Goal: Task Accomplishment & Management: Use online tool/utility

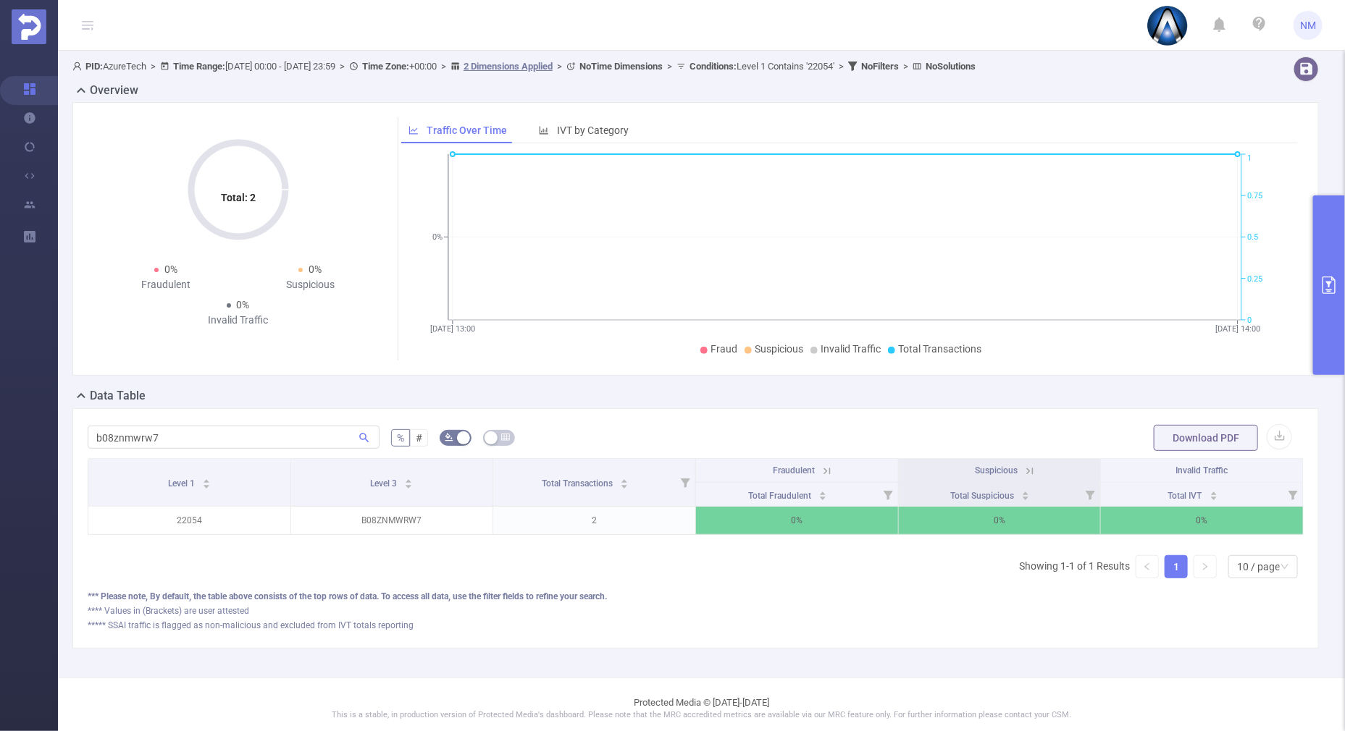
click at [1325, 336] on button "primary" at bounding box center [1329, 286] width 32 height 180
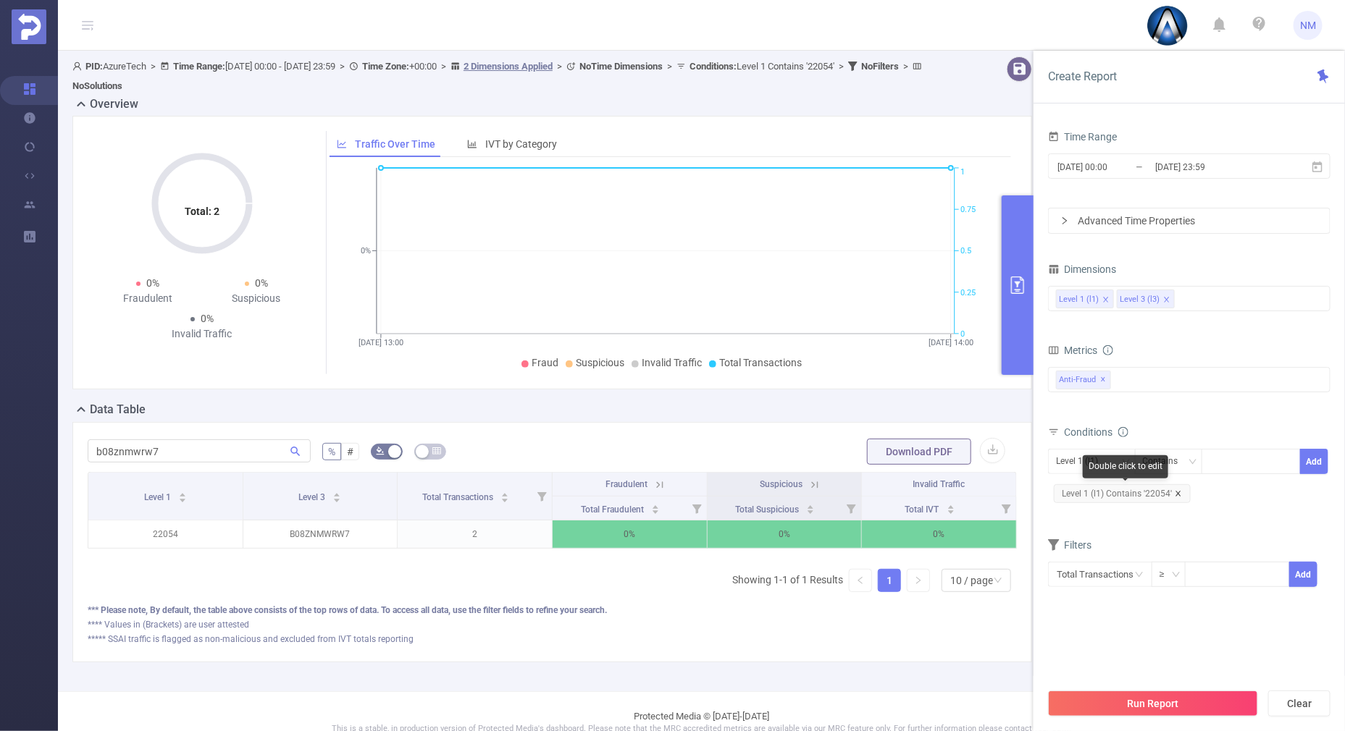
click at [1178, 492] on icon "icon: close" at bounding box center [1178, 493] width 7 height 7
click at [1229, 461] on div at bounding box center [1250, 462] width 83 height 24
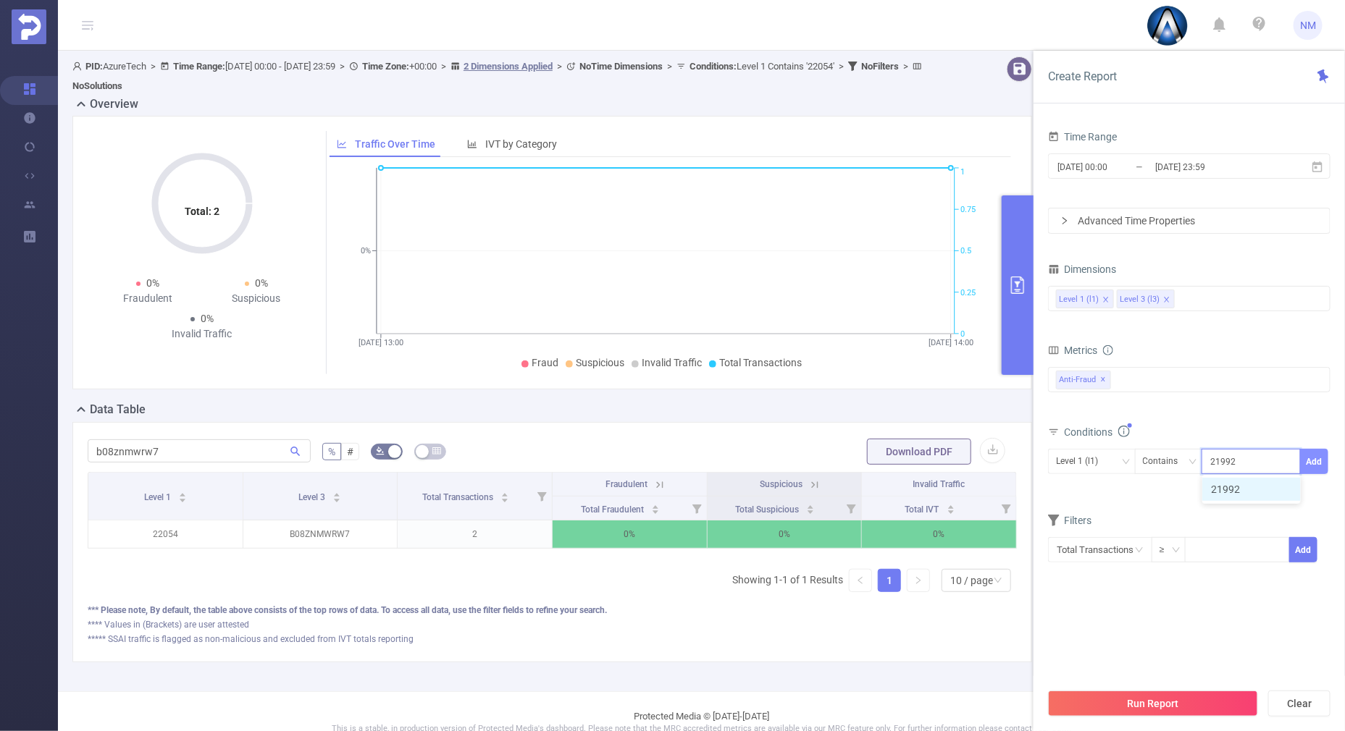
type input "21992"
click at [1317, 455] on button "Add" at bounding box center [1314, 461] width 28 height 25
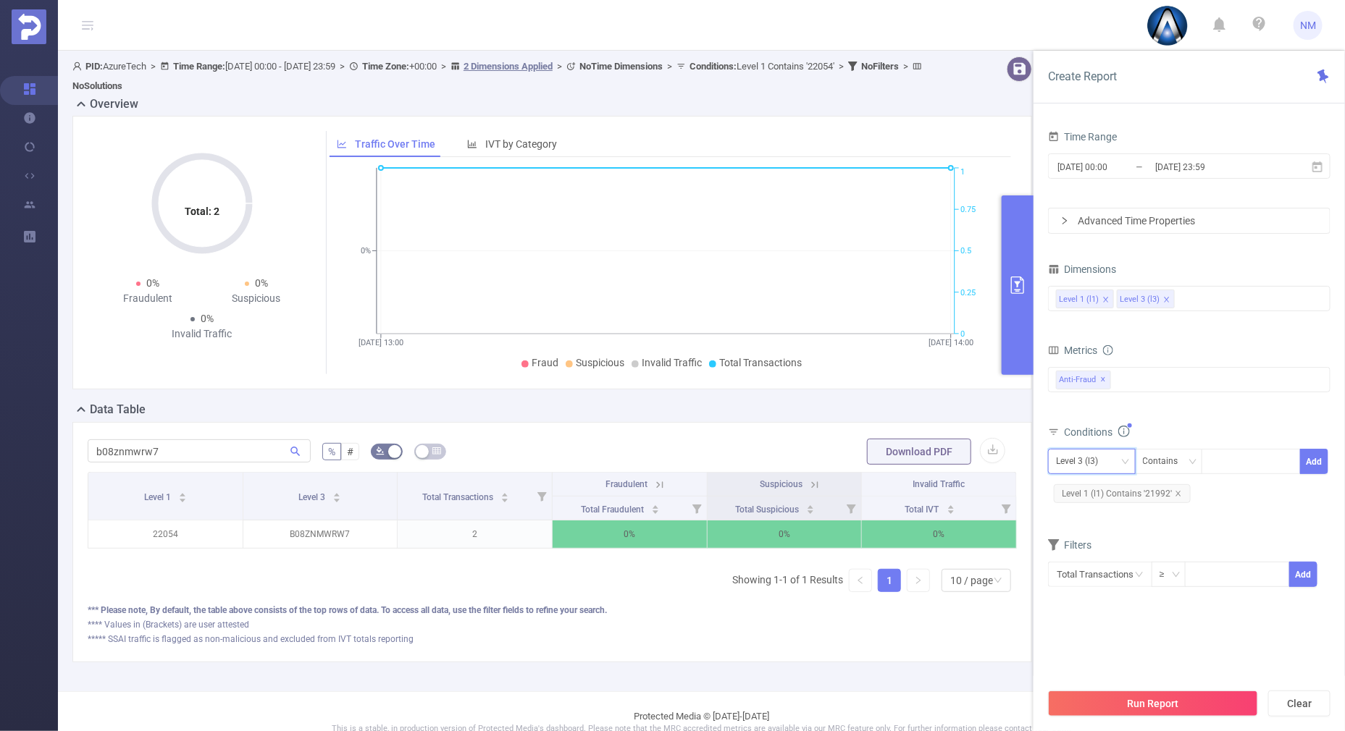
drag, startPoint x: 1107, startPoint y: 457, endPoint x: 1103, endPoint y: 471, distance: 15.1
click at [1107, 458] on div "Level 3 (l3)" at bounding box center [1082, 462] width 52 height 24
drag, startPoint x: 1099, startPoint y: 485, endPoint x: 1112, endPoint y: 584, distance: 100.2
click at [1098, 486] on li "Level 1 (l1)" at bounding box center [1092, 490] width 88 height 23
click at [1135, 708] on button "Run Report" at bounding box center [1153, 704] width 210 height 26
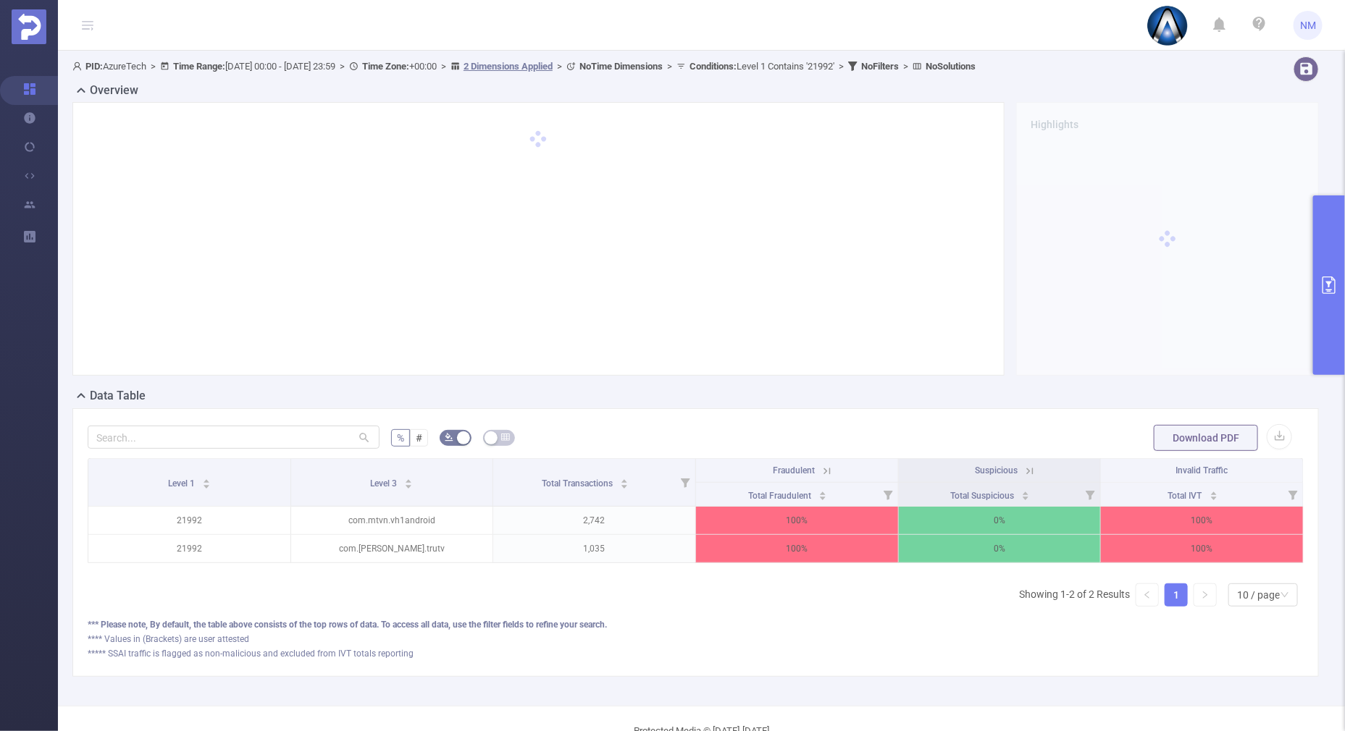
click at [821, 471] on icon at bounding box center [827, 471] width 13 height 13
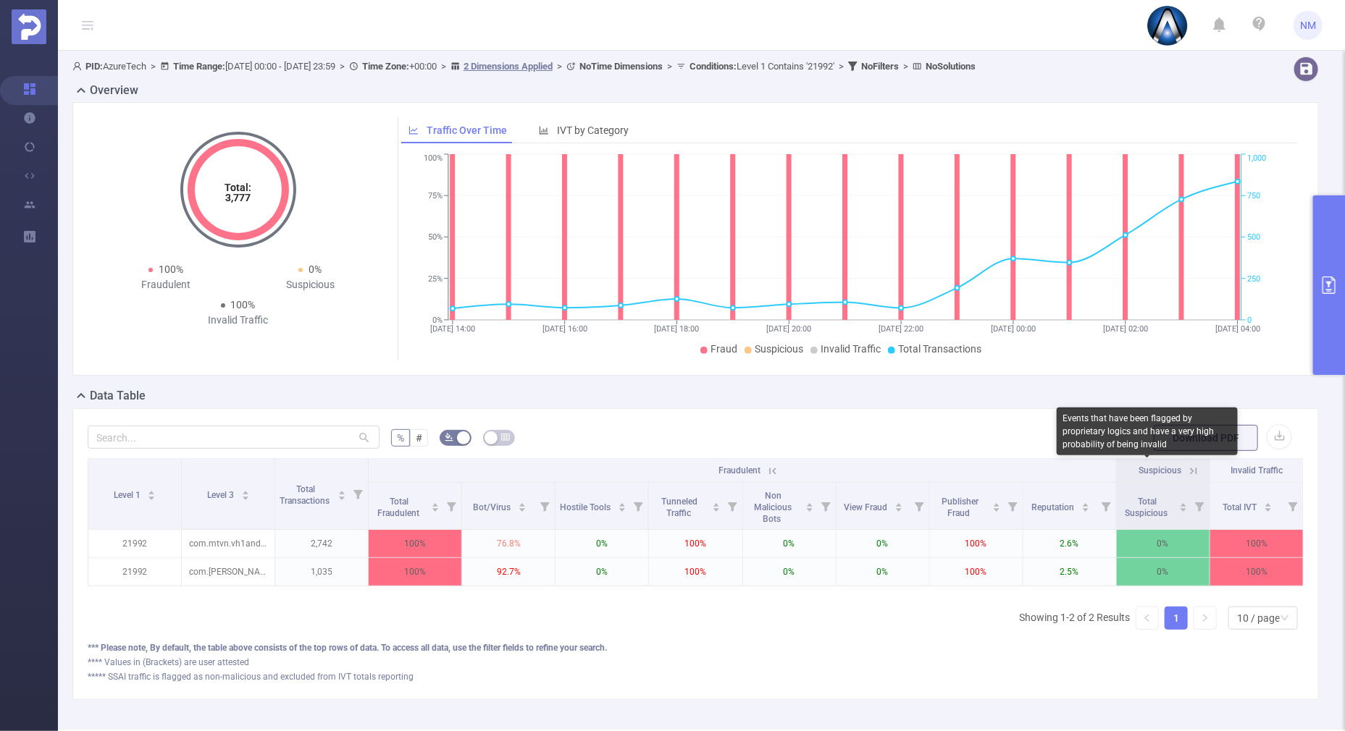
click at [1187, 472] on icon at bounding box center [1193, 471] width 13 height 13
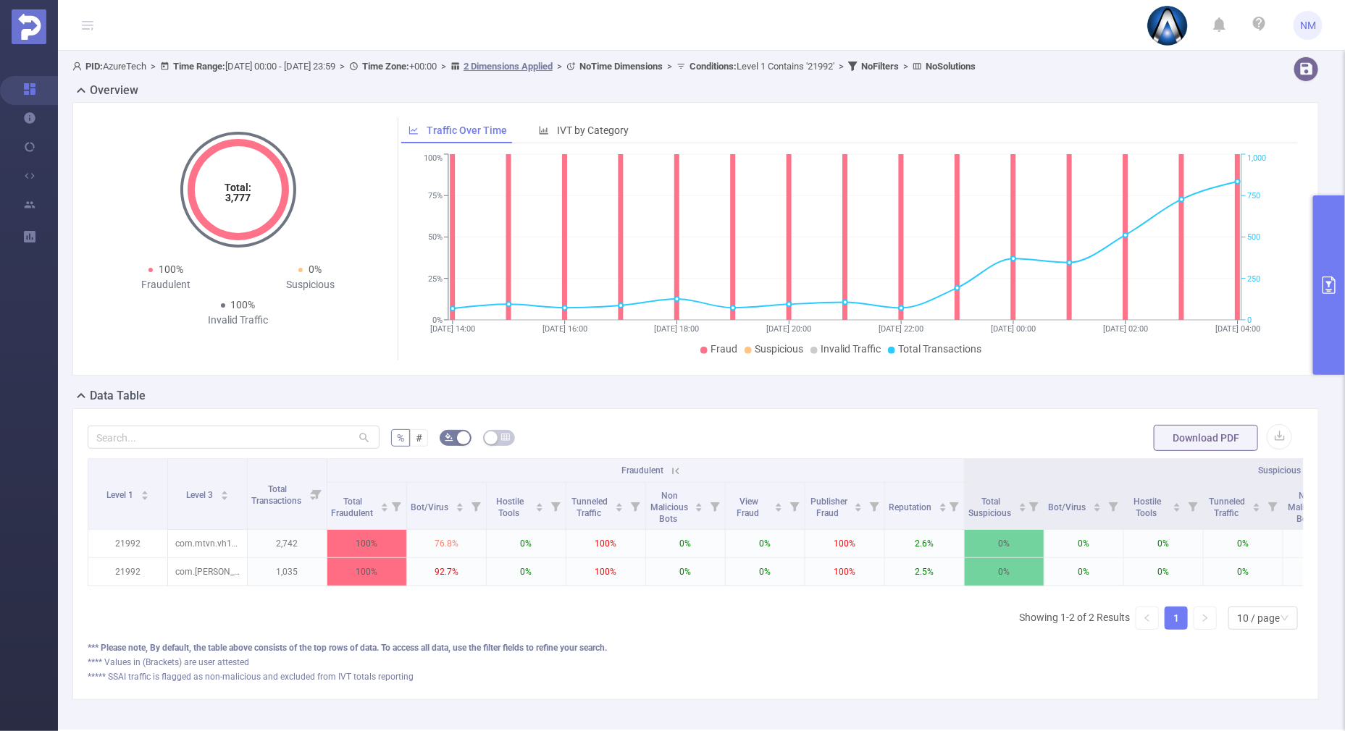
click at [679, 471] on icon at bounding box center [675, 471] width 13 height 13
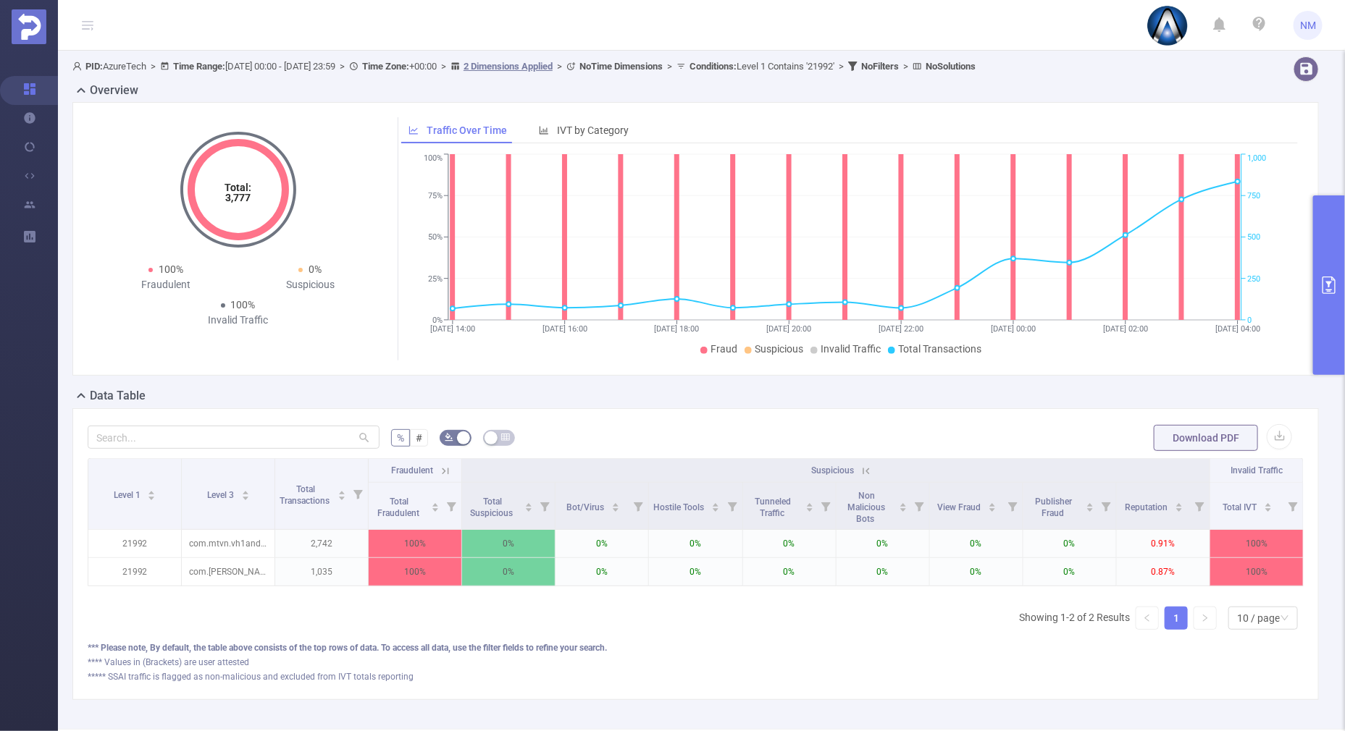
click at [1320, 332] on button "primary" at bounding box center [1329, 286] width 32 height 180
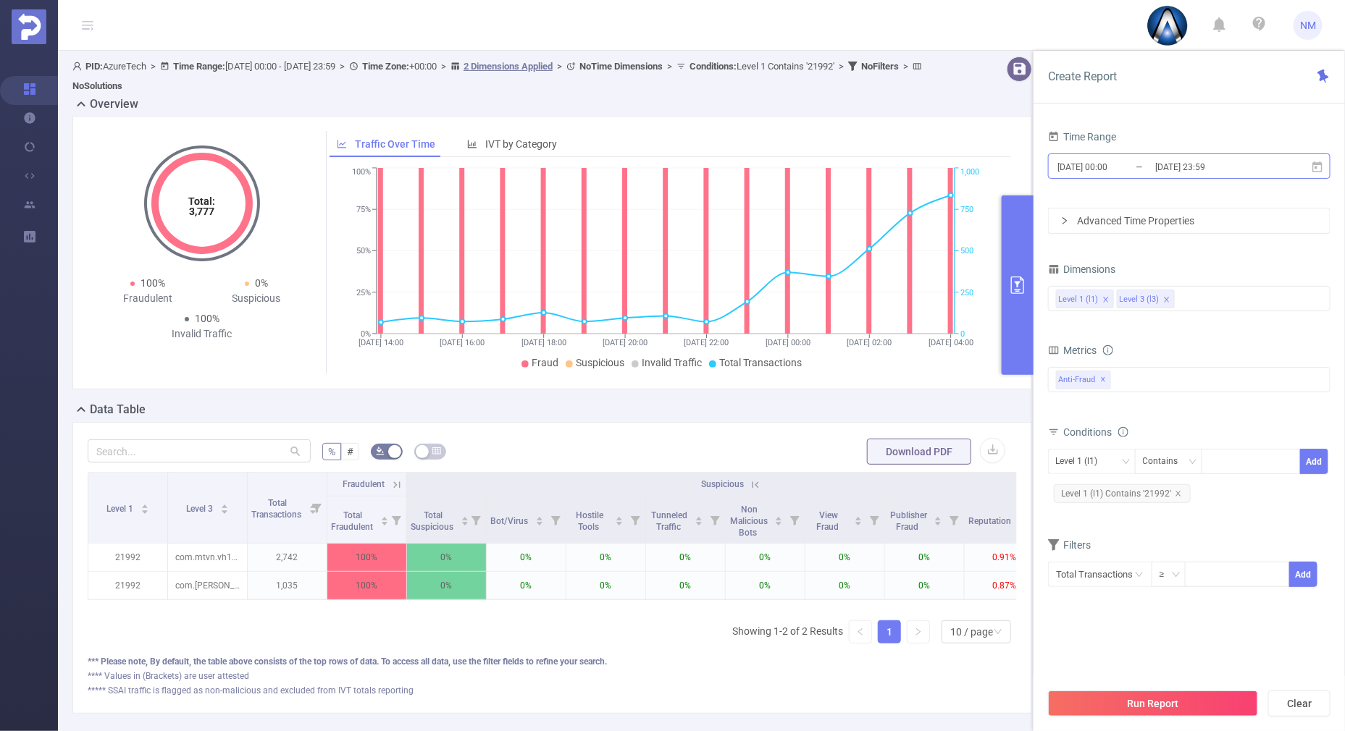
click at [1188, 166] on input "[DATE] 23:59" at bounding box center [1212, 167] width 117 height 20
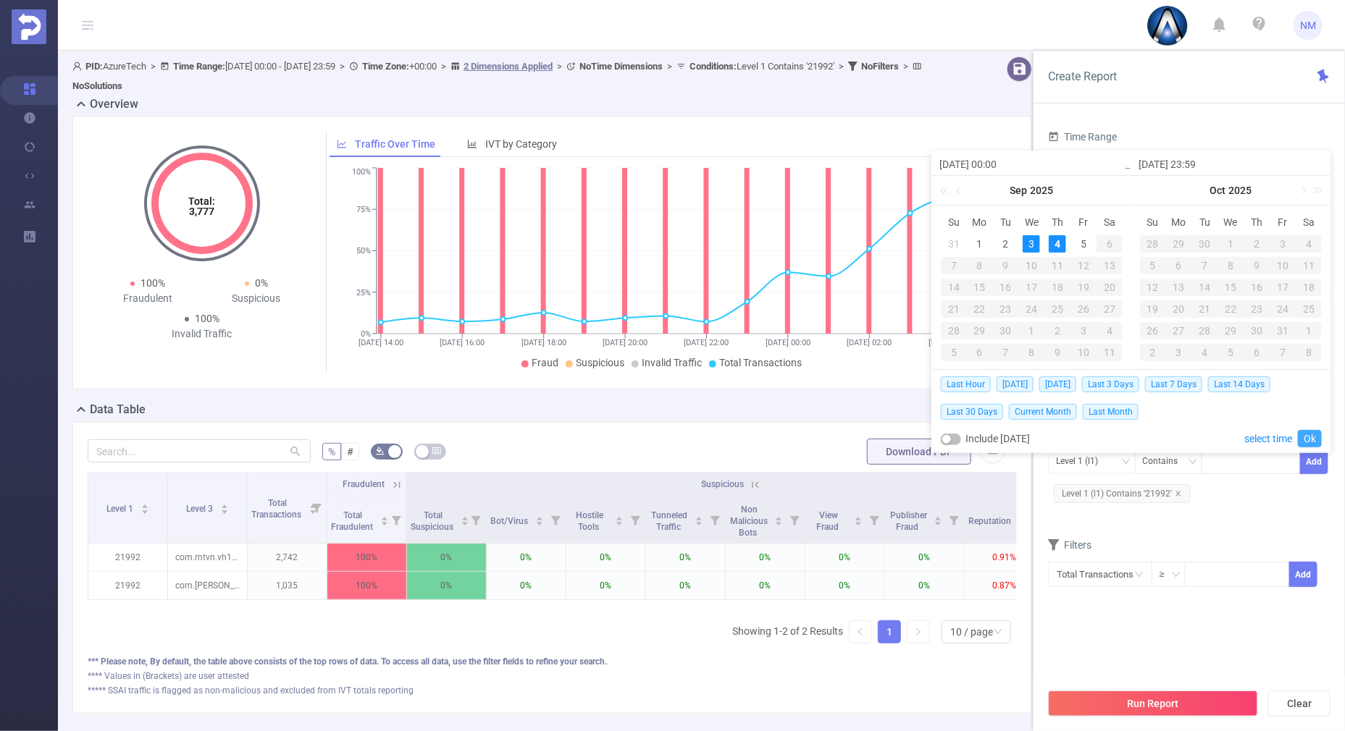
click at [1307, 433] on link "Ok" at bounding box center [1310, 438] width 24 height 17
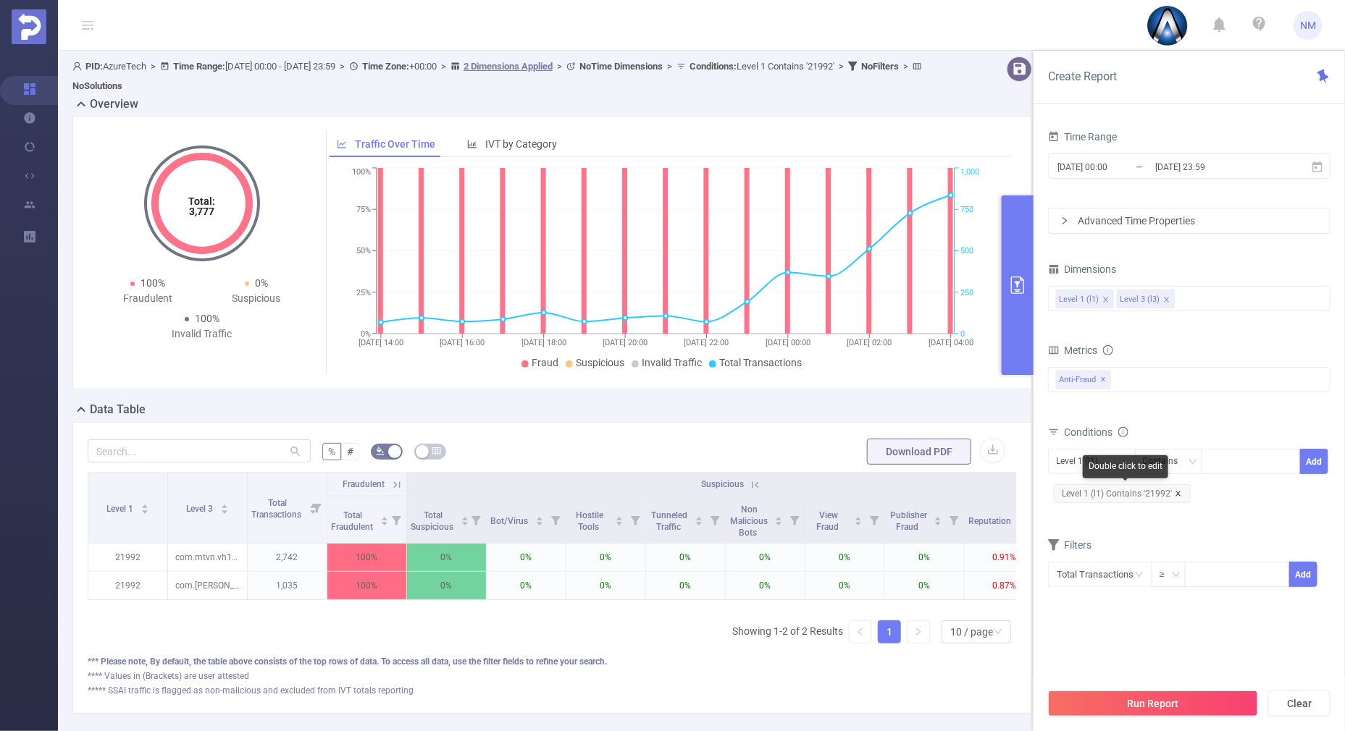
click at [1176, 492] on icon "icon: close" at bounding box center [1177, 493] width 5 height 5
click at [1221, 457] on div at bounding box center [1250, 462] width 83 height 24
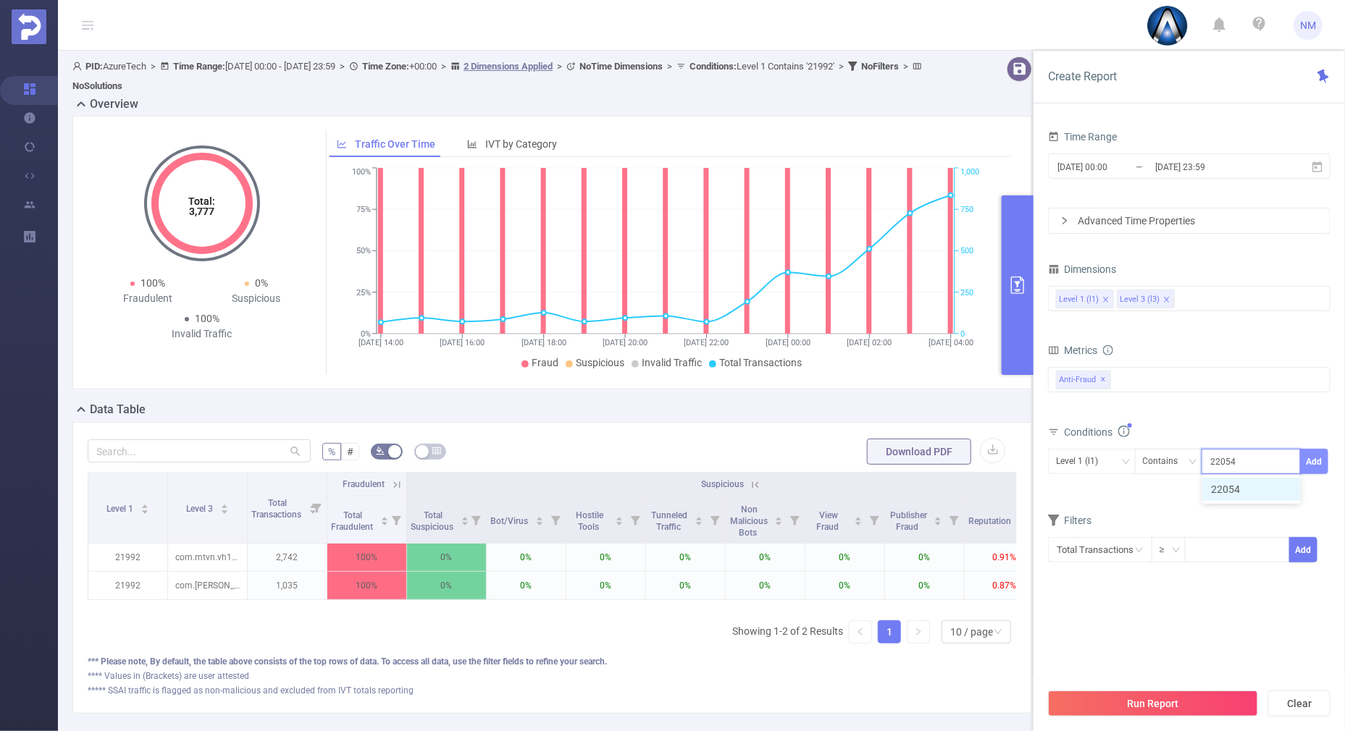
type input "22054"
click at [1317, 452] on button "Add" at bounding box center [1314, 461] width 28 height 25
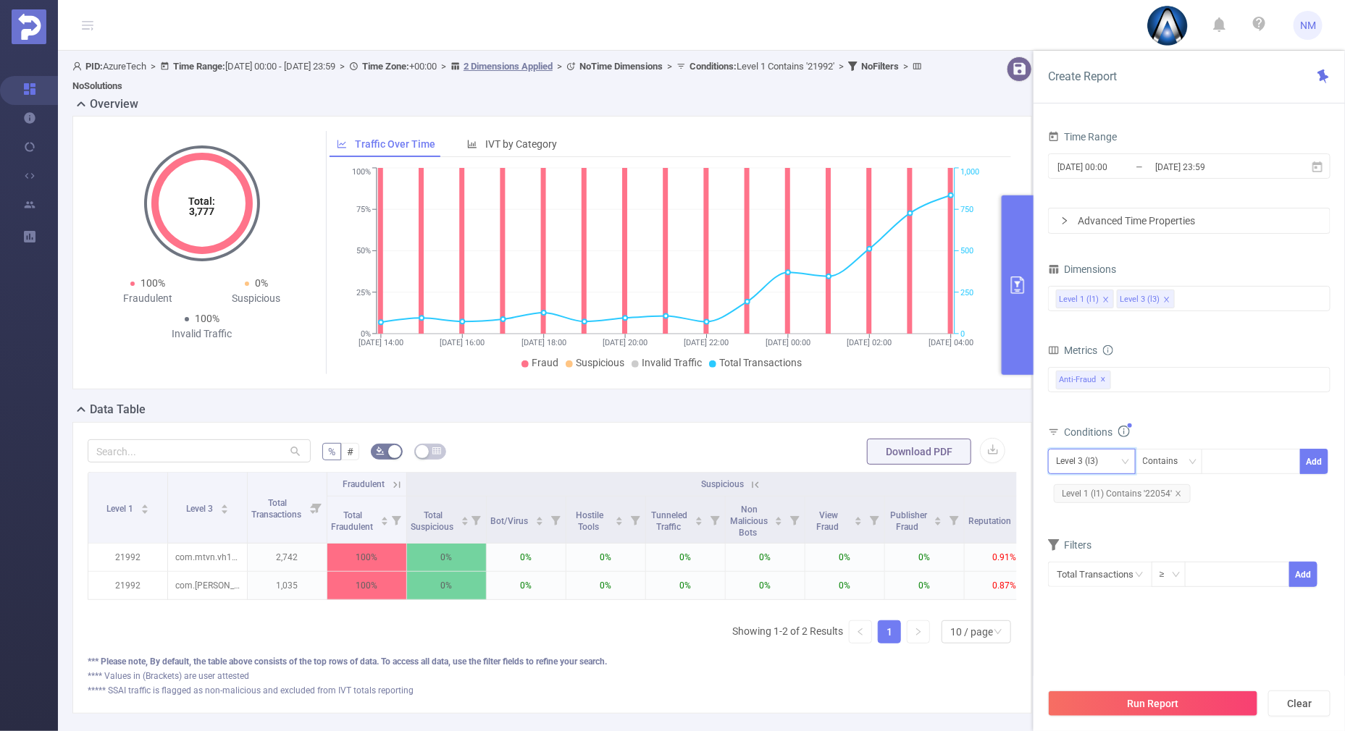
click at [1108, 449] on div "Level 3 (l3)" at bounding box center [1092, 461] width 88 height 25
click at [1091, 496] on li "Level 1 (l1)" at bounding box center [1092, 490] width 88 height 23
click at [1150, 708] on button "Run Report" at bounding box center [1153, 704] width 210 height 26
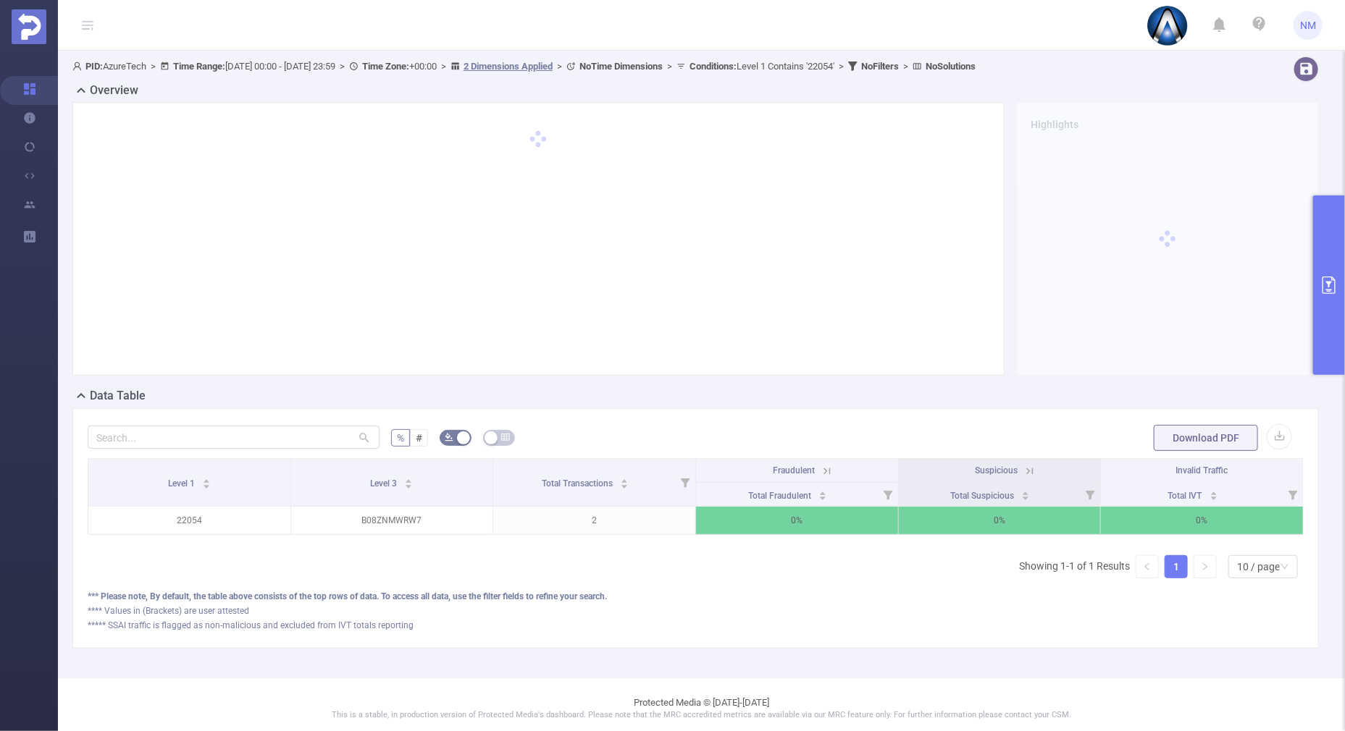
click at [821, 472] on icon at bounding box center [827, 471] width 13 height 13
